Goal: Information Seeking & Learning: Learn about a topic

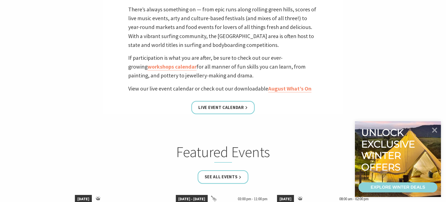
scroll to position [177, 0]
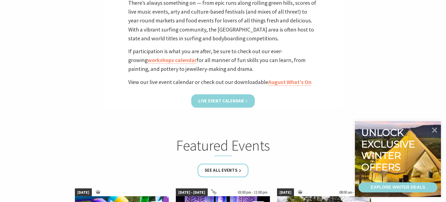
click at [209, 99] on link "Live Event Calendar" at bounding box center [222, 101] width 63 height 13
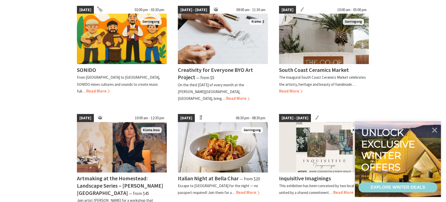
scroll to position [152, 0]
click at [436, 131] on icon at bounding box center [435, 130] width 6 height 6
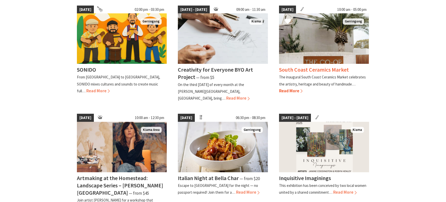
click at [291, 92] on span "Read More" at bounding box center [291, 91] width 24 height 6
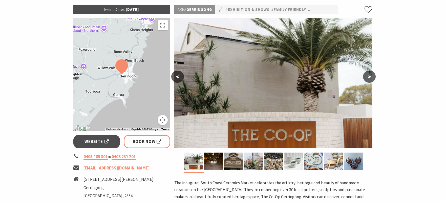
scroll to position [51, 0]
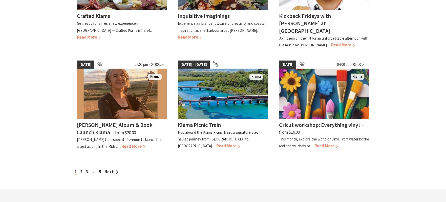
scroll to position [430, 0]
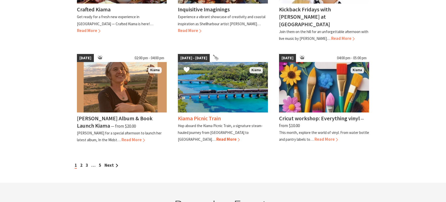
click at [240, 137] on span "Read More" at bounding box center [228, 140] width 24 height 6
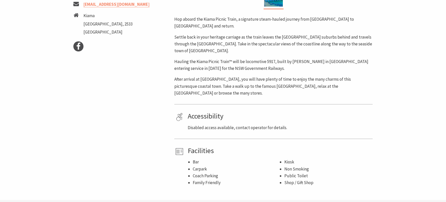
scroll to position [278, 0]
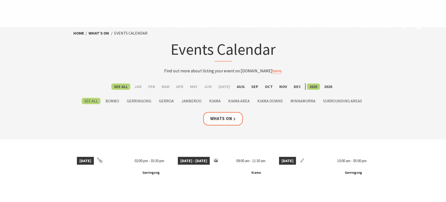
scroll to position [430, 0]
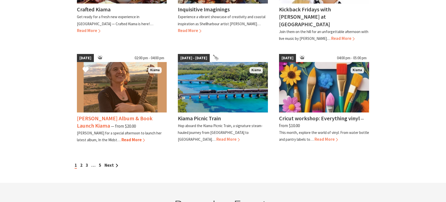
click at [127, 137] on span "Read More" at bounding box center [133, 140] width 24 height 6
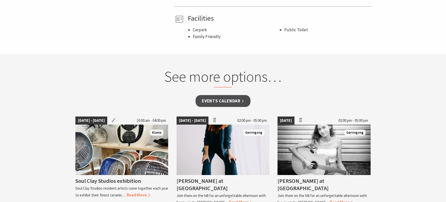
scroll to position [379, 0]
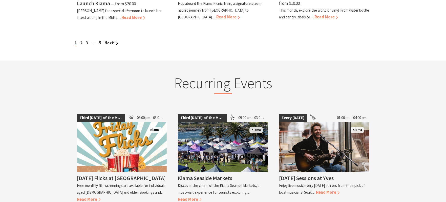
scroll to position [607, 0]
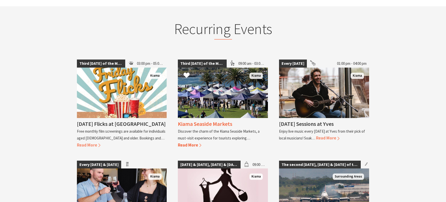
click at [189, 143] on span "Read More" at bounding box center [190, 146] width 24 height 6
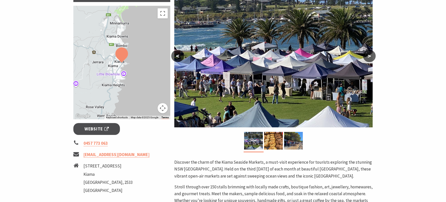
scroll to position [101, 0]
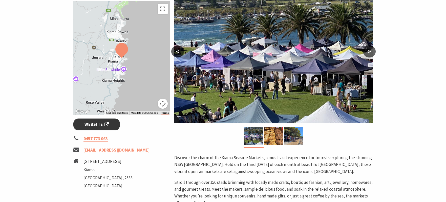
click at [92, 124] on span "Website" at bounding box center [96, 124] width 24 height 7
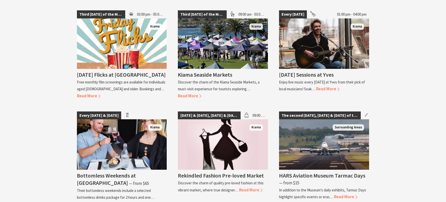
scroll to position [657, 0]
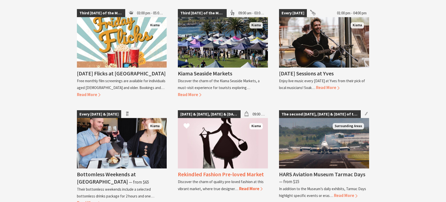
click at [252, 186] on span "Read More" at bounding box center [251, 189] width 24 height 6
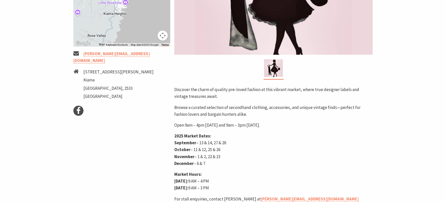
scroll to position [177, 0]
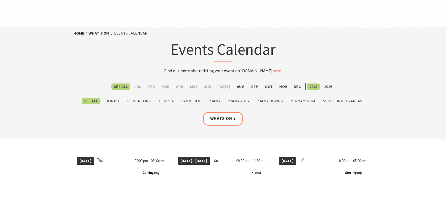
scroll to position [656, 0]
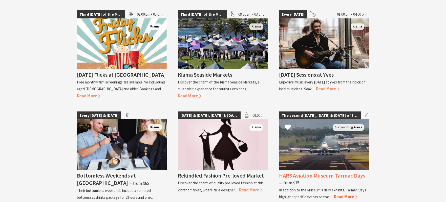
click at [337, 194] on span "Read More" at bounding box center [346, 197] width 24 height 6
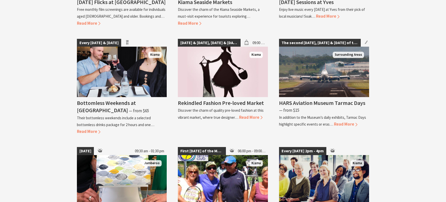
scroll to position [731, 0]
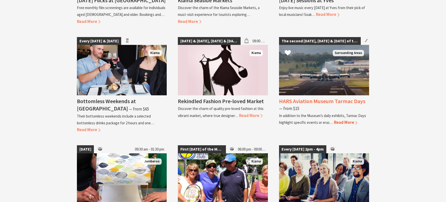
click at [348, 120] on span "Read More" at bounding box center [346, 123] width 24 height 6
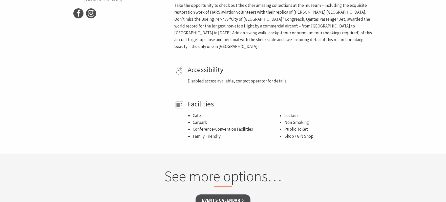
scroll to position [303, 0]
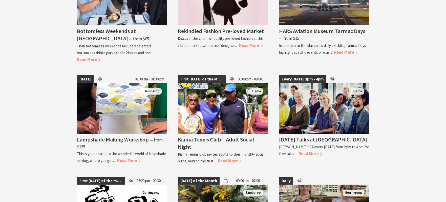
scroll to position [882, 0]
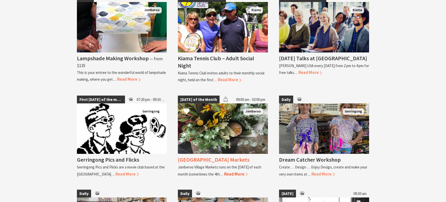
click at [239, 172] on span "Read More" at bounding box center [236, 175] width 24 height 6
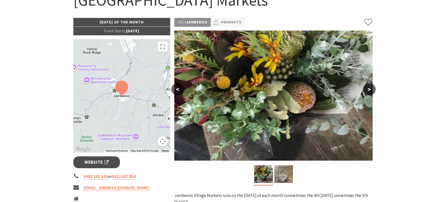
scroll to position [51, 0]
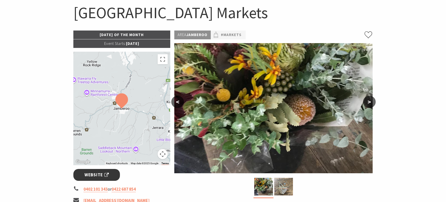
click at [96, 173] on span "Website" at bounding box center [96, 175] width 24 height 7
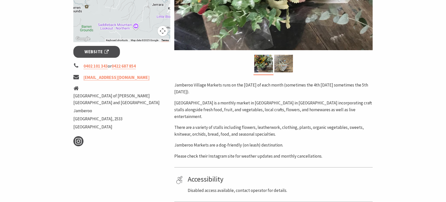
scroll to position [177, 0]
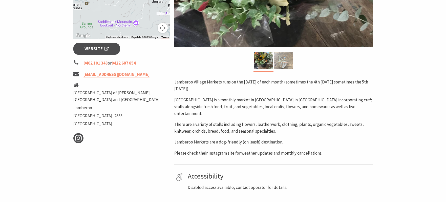
click at [285, 58] on img at bounding box center [283, 61] width 19 height 18
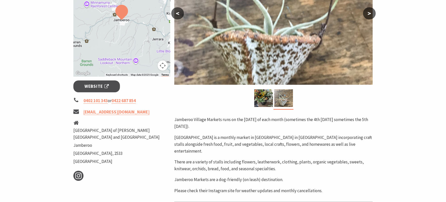
scroll to position [101, 0]
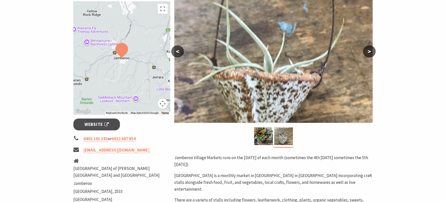
click at [109, 70] on div at bounding box center [121, 58] width 97 height 114
click at [162, 106] on button "Map camera controls" at bounding box center [162, 104] width 10 height 10
click at [164, 14] on button "Toggle fullscreen view" at bounding box center [162, 9] width 10 height 10
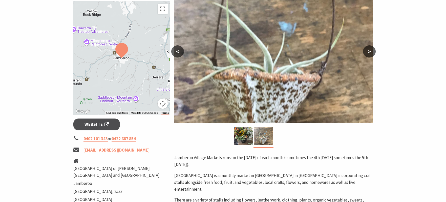
click at [127, 82] on div at bounding box center [121, 58] width 97 height 114
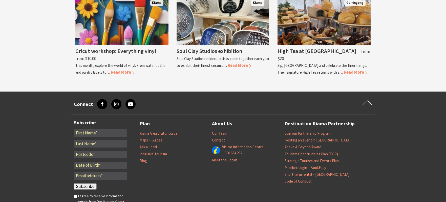
scroll to position [531, 0]
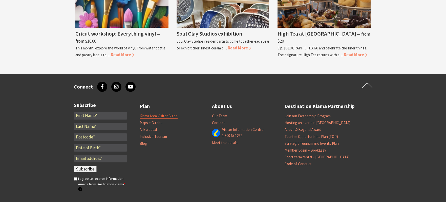
click at [162, 114] on link "Kiama Area Visitor Guide" at bounding box center [159, 116] width 38 height 5
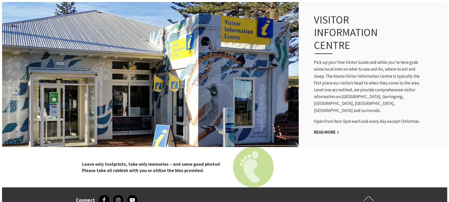
scroll to position [329, 0]
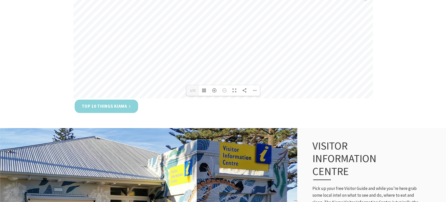
click at [114, 107] on link "Top 10 Things Kiama" at bounding box center [106, 106] width 63 height 13
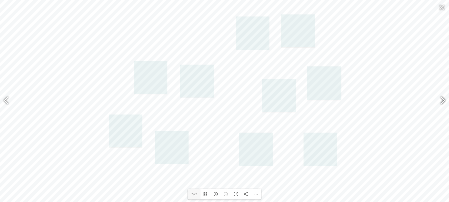
click at [443, 101] on div at bounding box center [441, 101] width 12 height 18
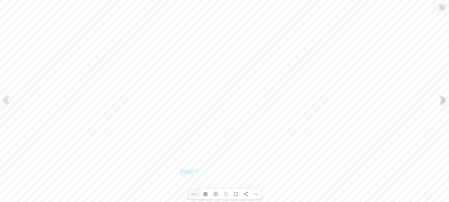
click at [443, 100] on div at bounding box center [441, 101] width 12 height 18
click at [443, 101] on div at bounding box center [441, 101] width 12 height 18
click at [444, 99] on div at bounding box center [441, 101] width 12 height 18
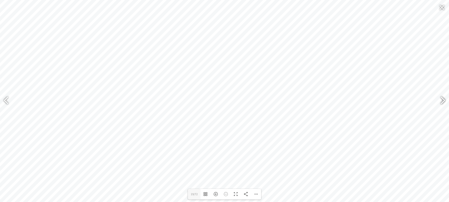
click at [444, 98] on div at bounding box center [441, 101] width 12 height 18
click at [440, 99] on div at bounding box center [441, 101] width 12 height 18
click at [439, 99] on div at bounding box center [441, 101] width 12 height 18
click at [444, 100] on div at bounding box center [441, 101] width 12 height 18
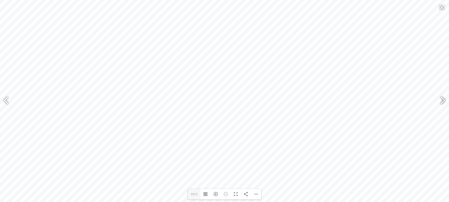
click at [444, 100] on div at bounding box center [441, 101] width 12 height 18
click at [444, 99] on div at bounding box center [441, 101] width 12 height 18
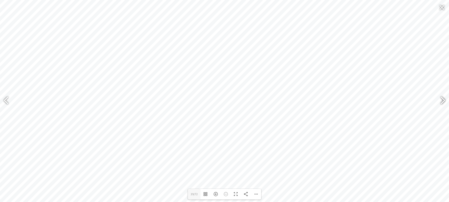
click at [444, 99] on div at bounding box center [441, 101] width 12 height 18
click at [443, 99] on div at bounding box center [441, 101] width 12 height 18
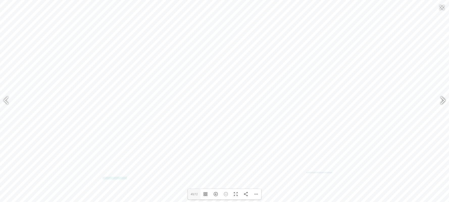
click at [443, 99] on div at bounding box center [441, 101] width 12 height 18
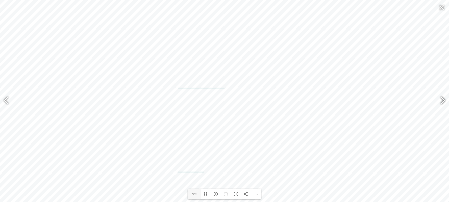
click at [443, 100] on div at bounding box center [441, 101] width 12 height 18
click at [443, 101] on div at bounding box center [441, 101] width 12 height 18
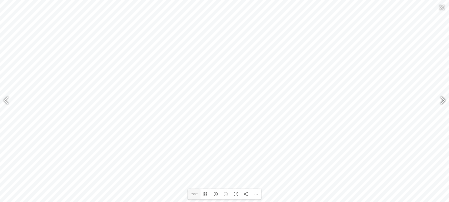
click at [443, 101] on div at bounding box center [441, 101] width 12 height 18
type input "72"
click at [257, 194] on div "Download PDF File Single Page Mode Goto First Page Goto Last Page Turn on/off S…" at bounding box center [256, 194] width 10 height 11
click at [246, 145] on span "Download PDF File" at bounding box center [234, 146] width 32 height 4
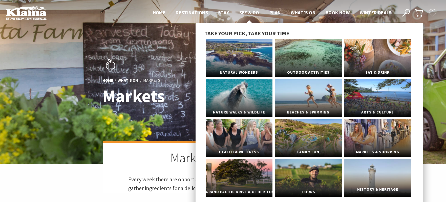
click at [374, 186] on span "History & Heritage" at bounding box center [377, 189] width 67 height 9
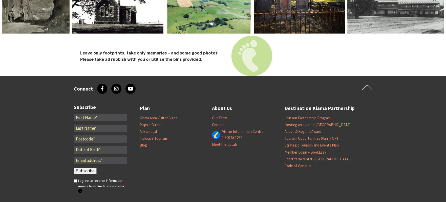
scroll to position [1365, 0]
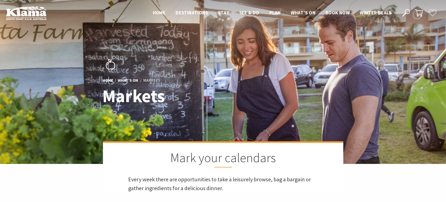
scroll to position [167, 452]
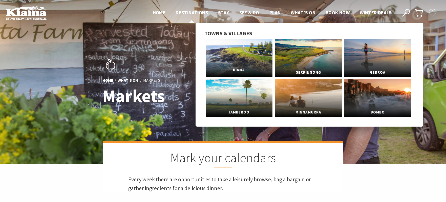
click at [238, 67] on span "Kiama" at bounding box center [239, 69] width 67 height 9
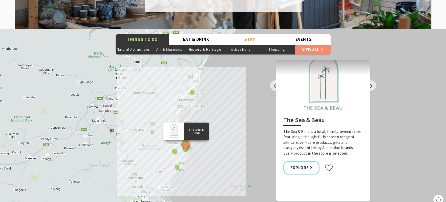
scroll to position [885, 0]
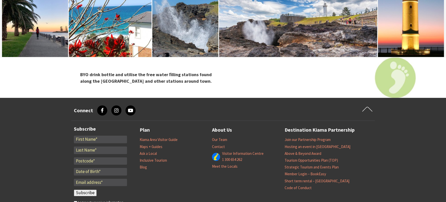
scroll to position [1770, 0]
